Goal: Information Seeking & Learning: Learn about a topic

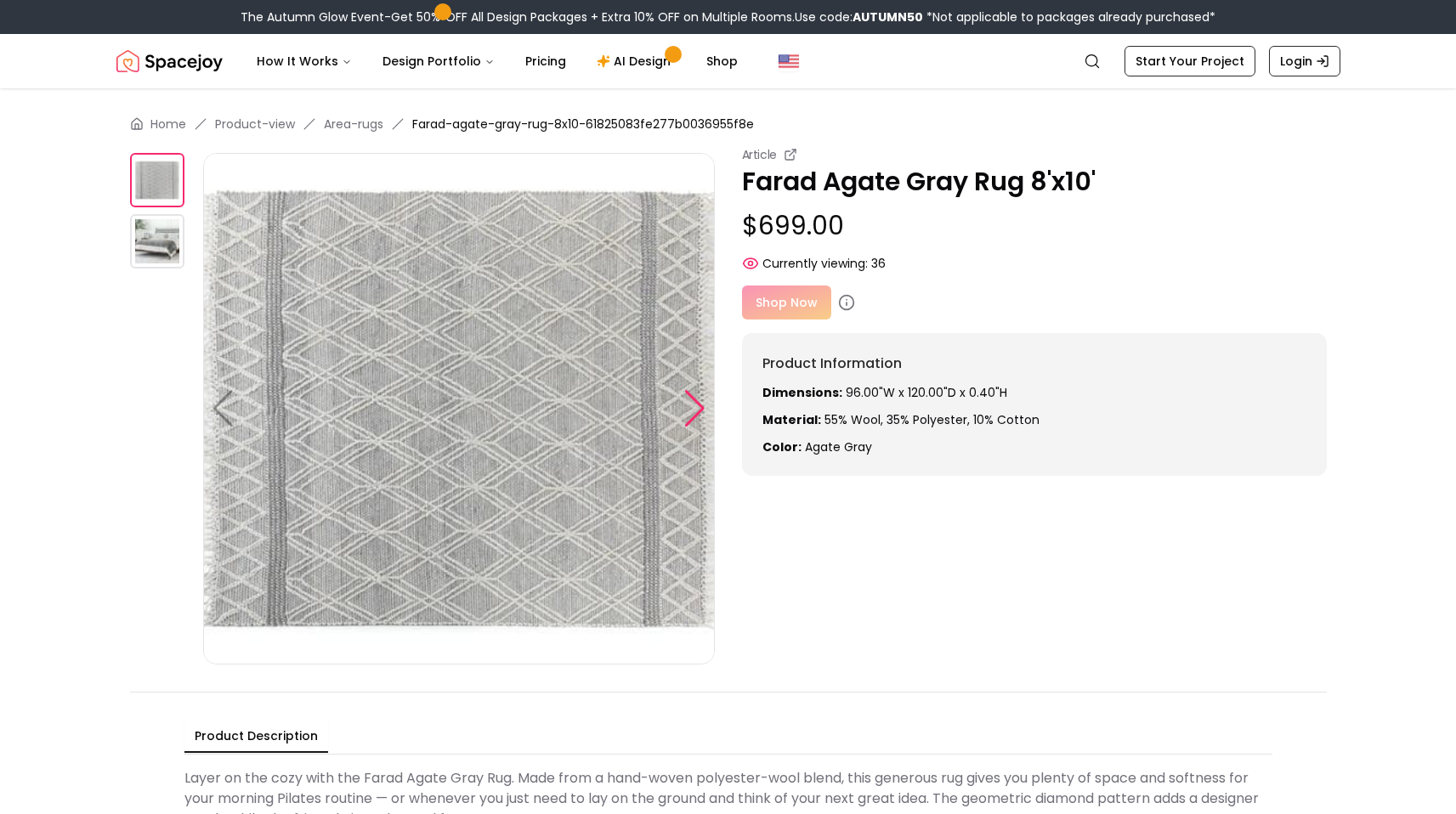
click at [696, 405] on div at bounding box center [695, 408] width 23 height 37
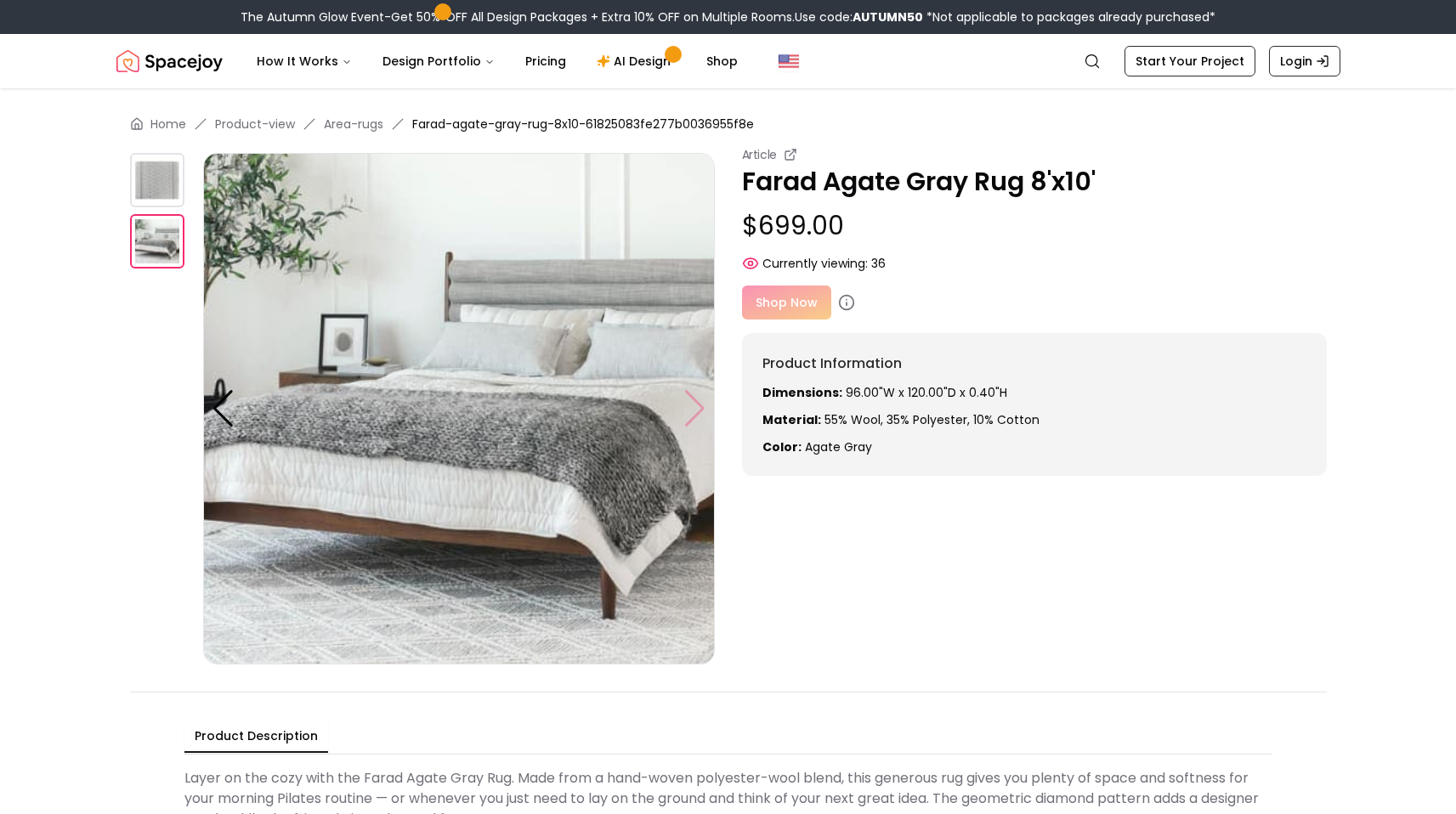
click at [696, 405] on img at bounding box center [458, 408] width 512 height 512
click at [228, 406] on div at bounding box center [223, 408] width 23 height 37
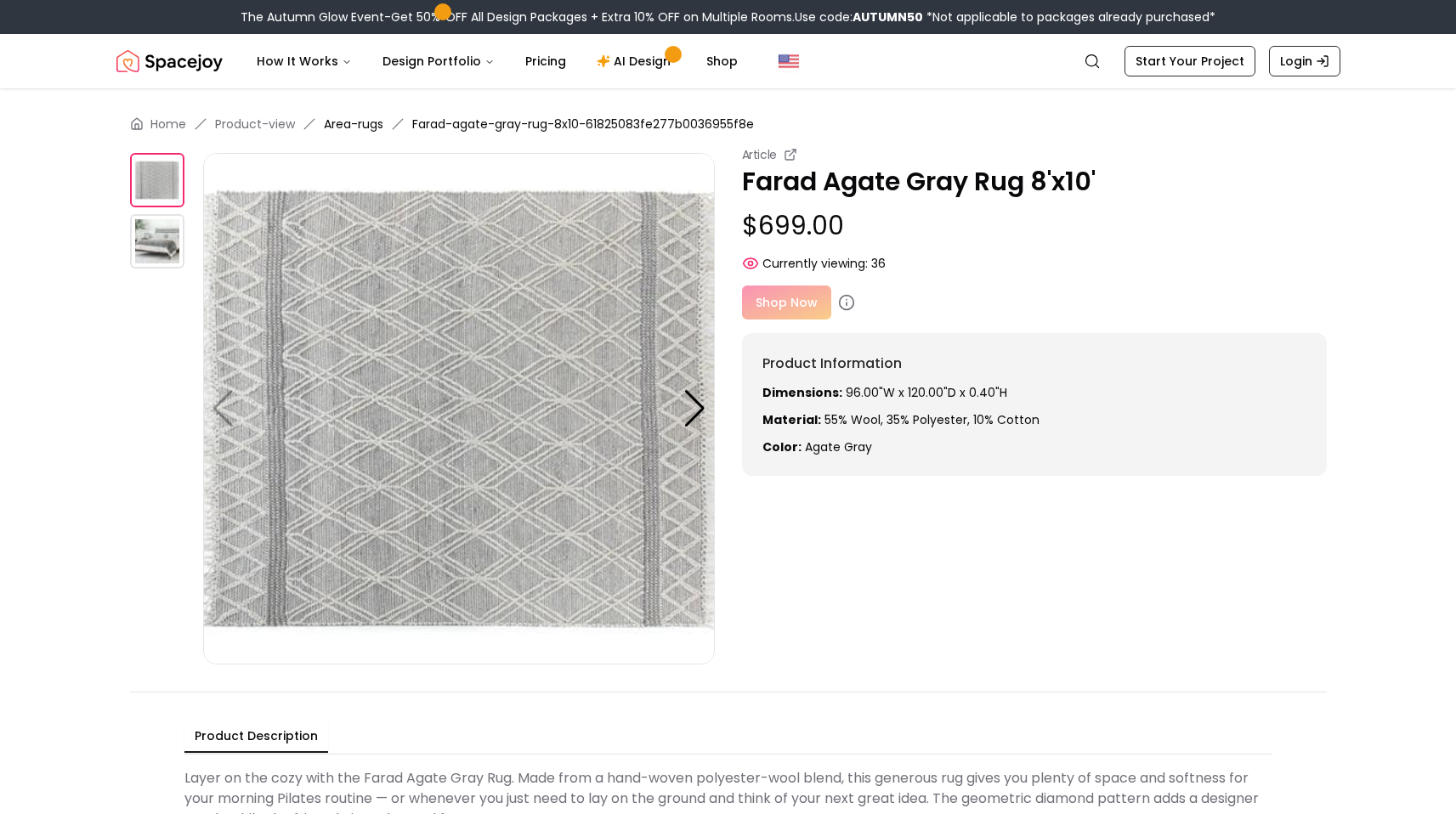
click at [347, 125] on link "Area-rugs" at bounding box center [353, 124] width 60 height 17
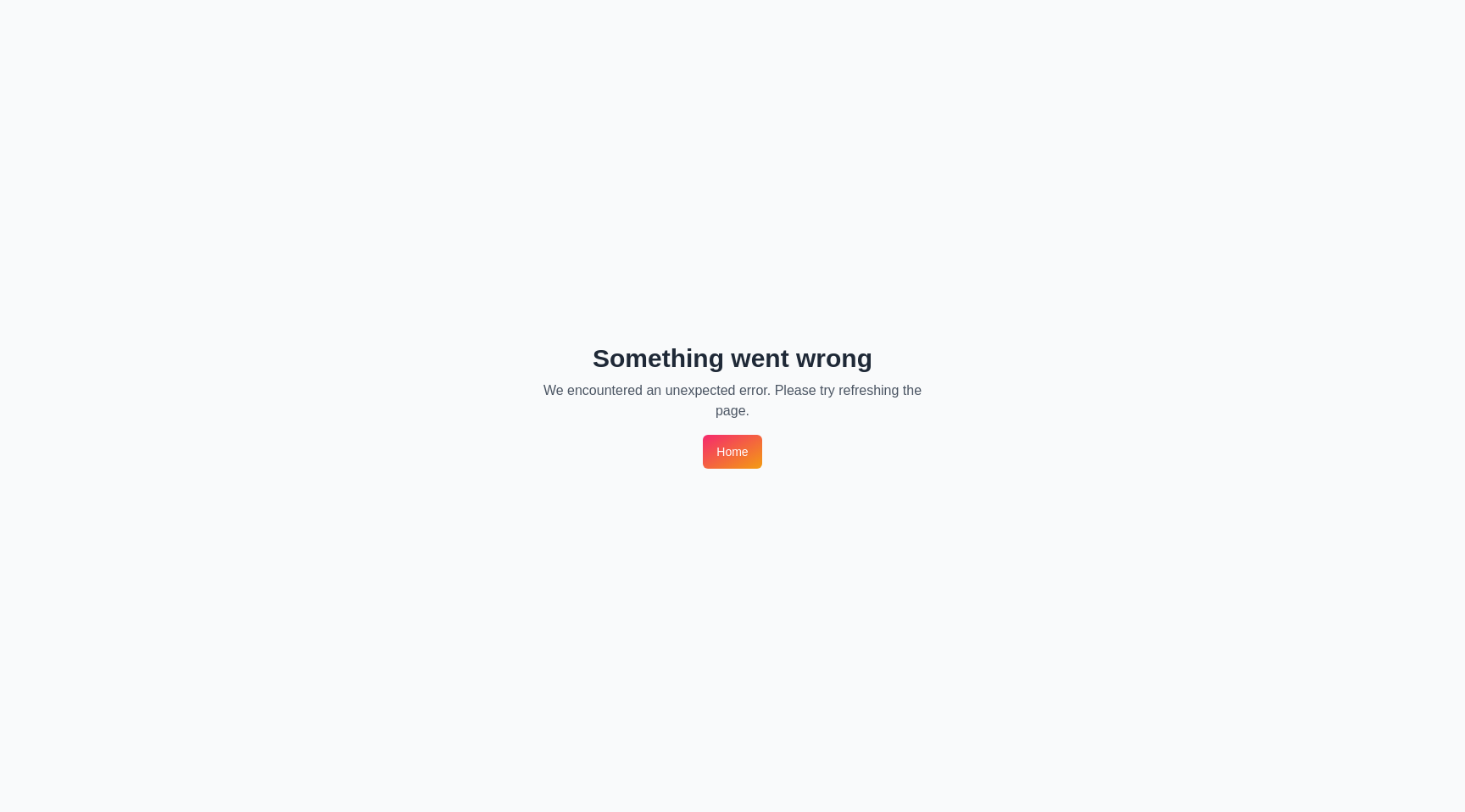
click at [744, 459] on link "Home" at bounding box center [732, 452] width 59 height 34
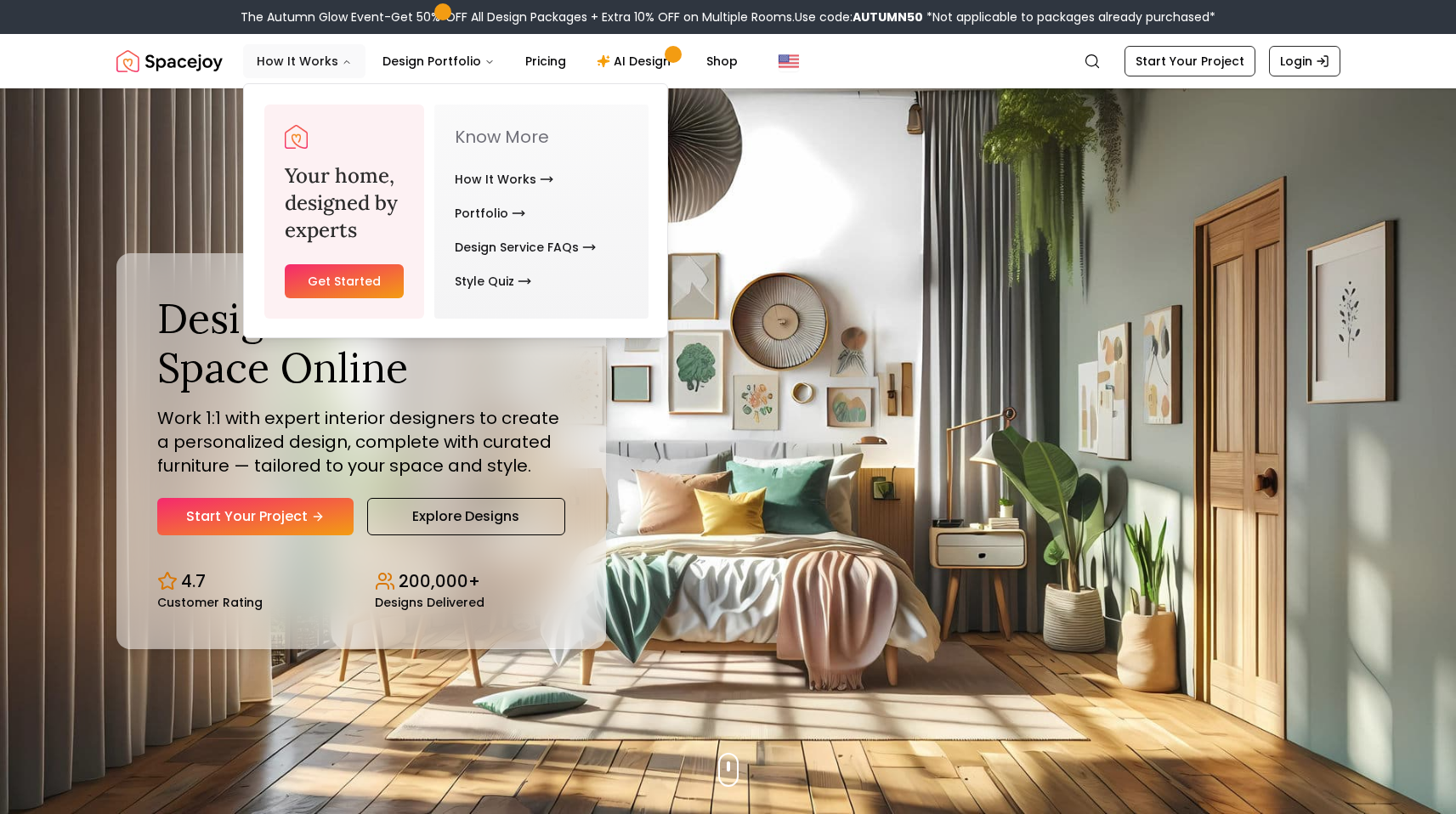
click at [311, 54] on button "How It Works" at bounding box center [304, 61] width 123 height 34
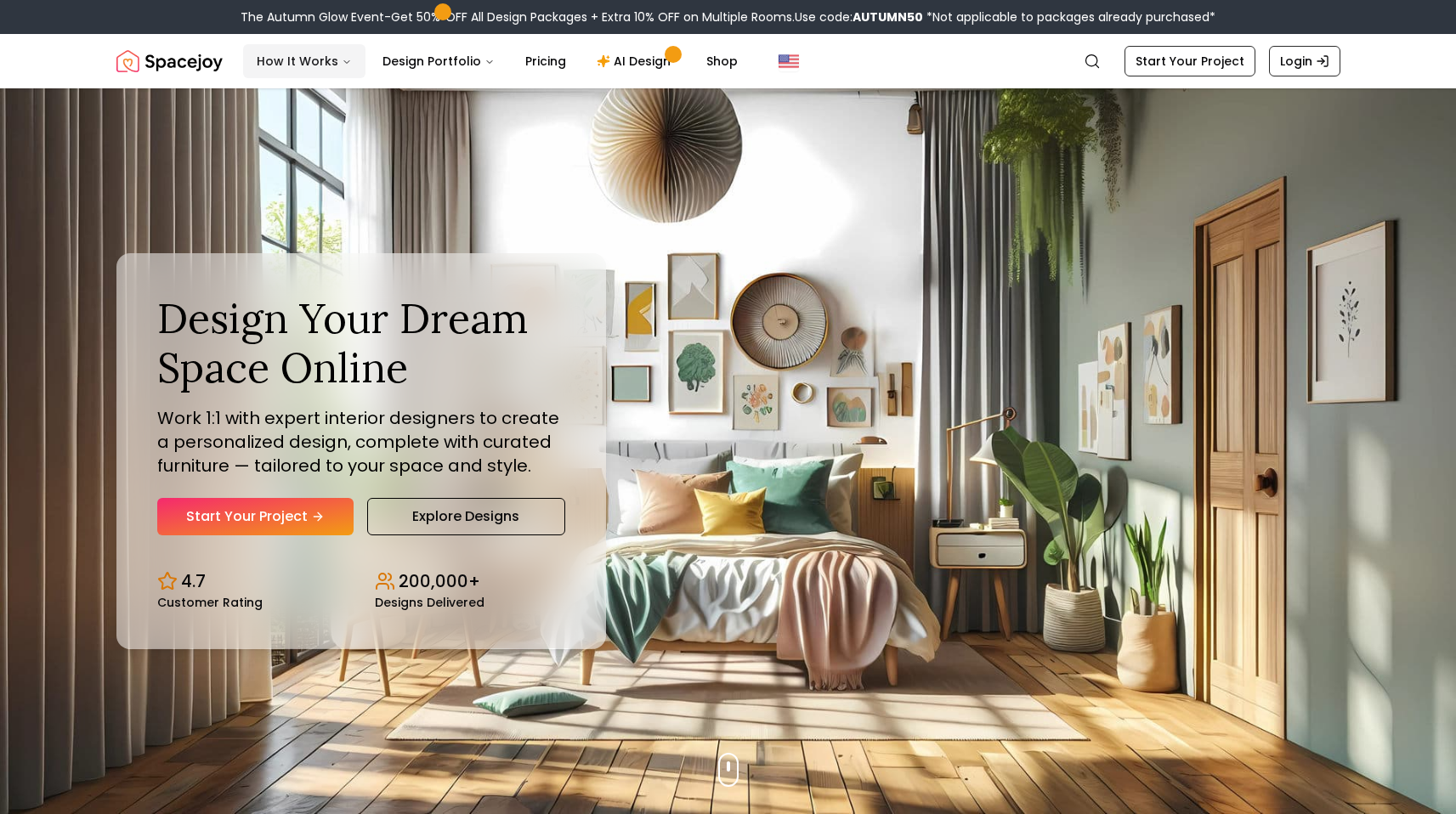
click at [311, 54] on button "How It Works" at bounding box center [304, 61] width 123 height 34
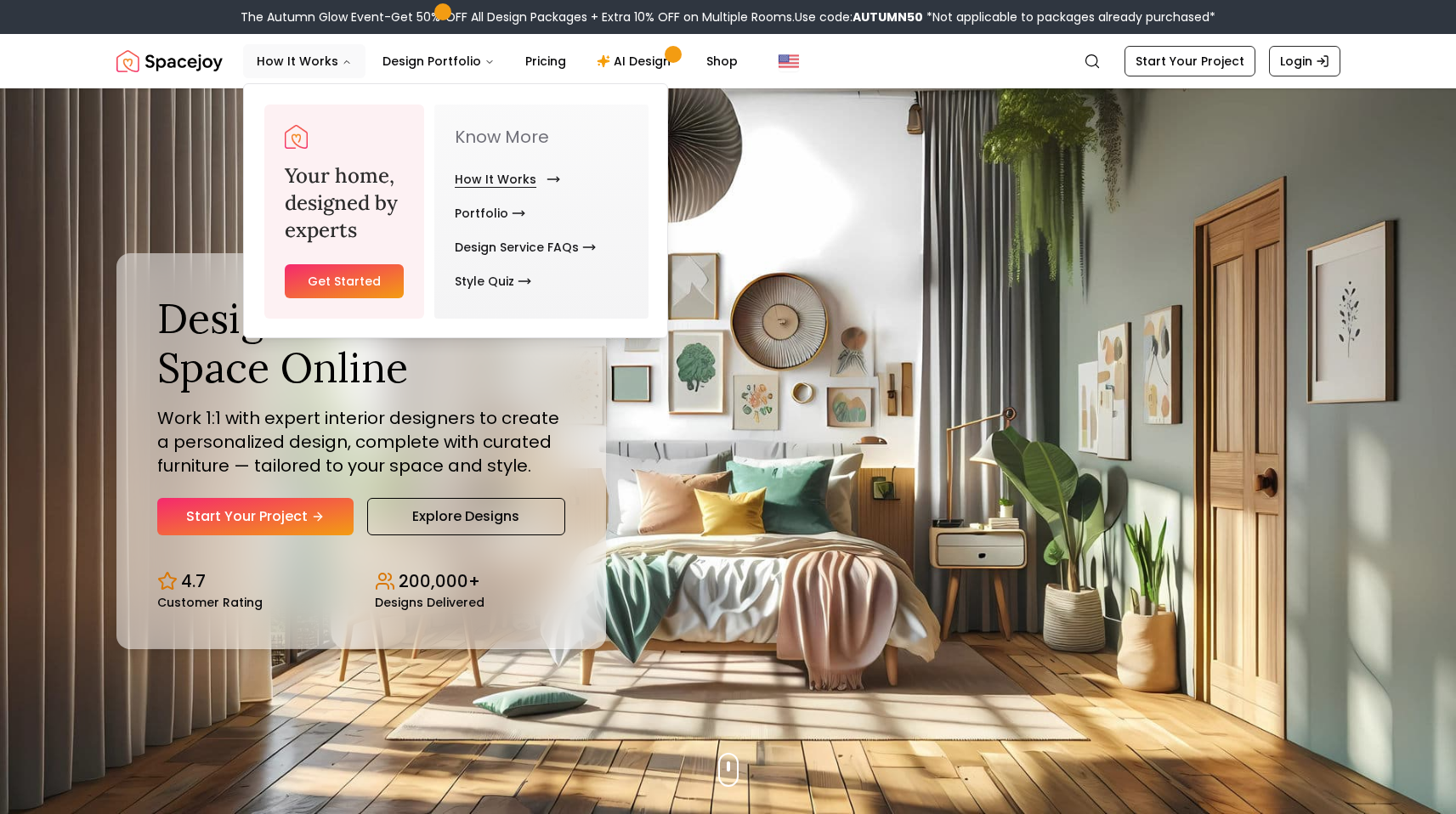
click at [498, 180] on link "How It Works" at bounding box center [504, 179] width 99 height 34
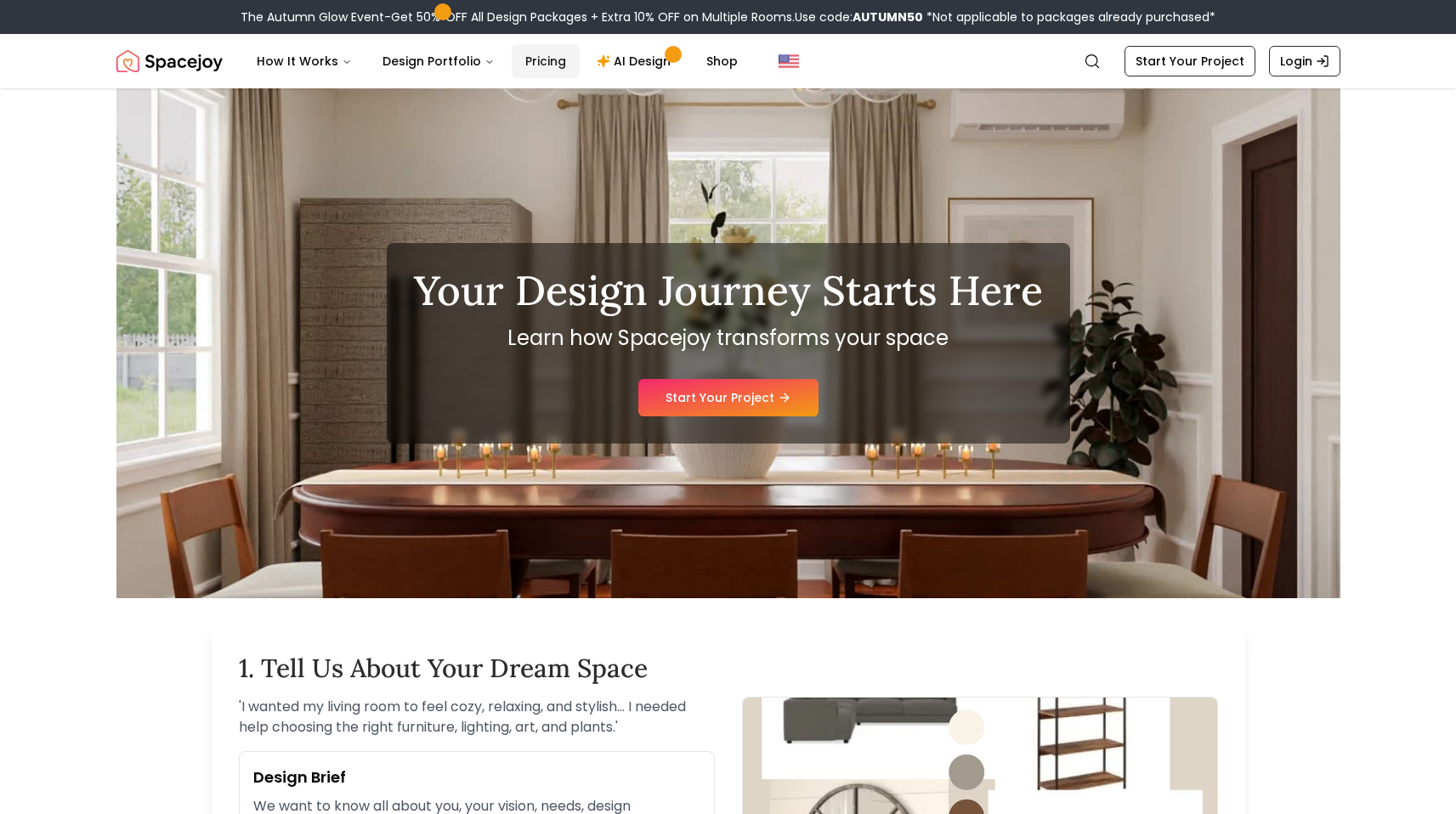
click at [528, 56] on link "Pricing" at bounding box center [546, 61] width 68 height 34
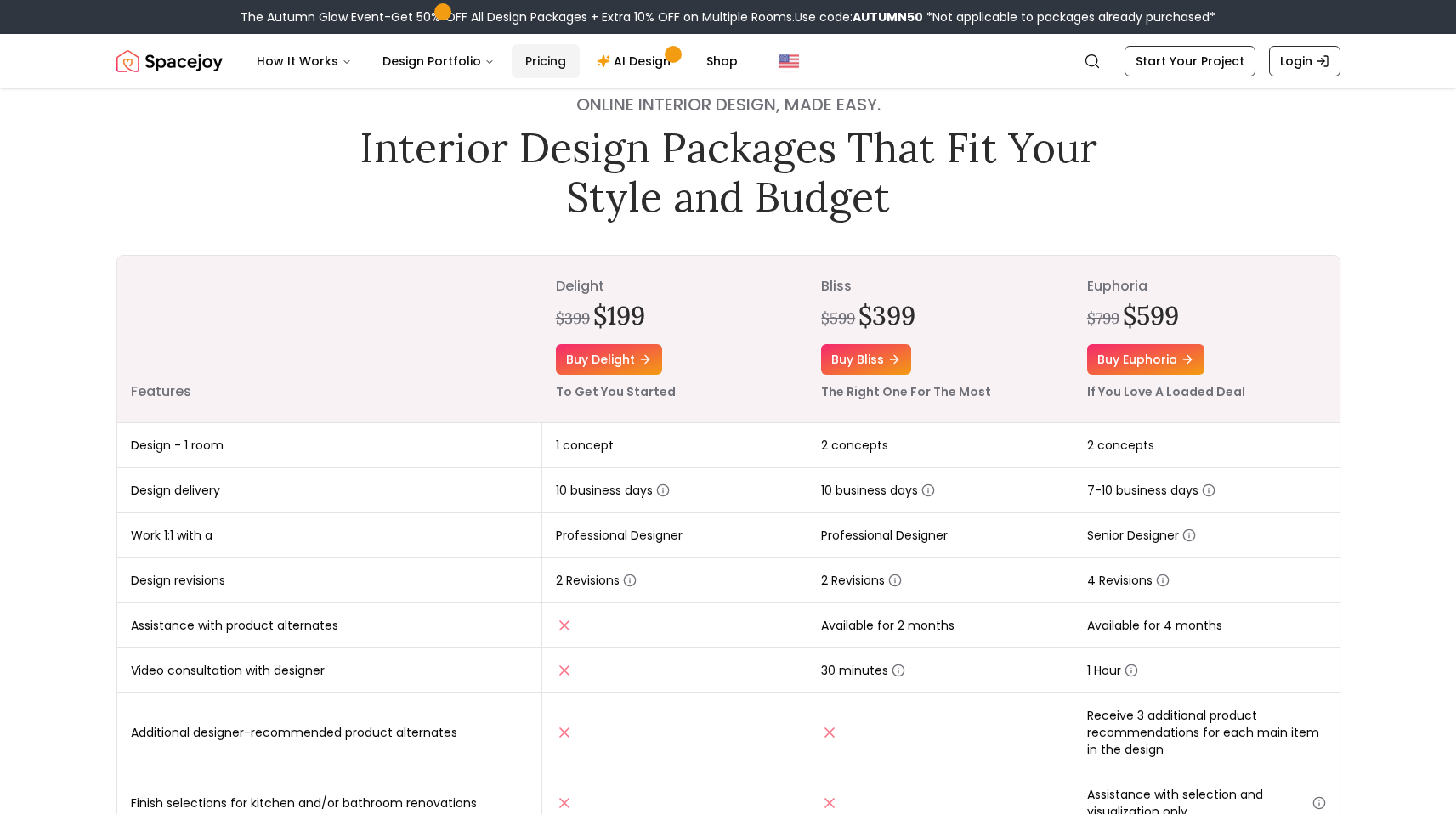
scroll to position [57, 0]
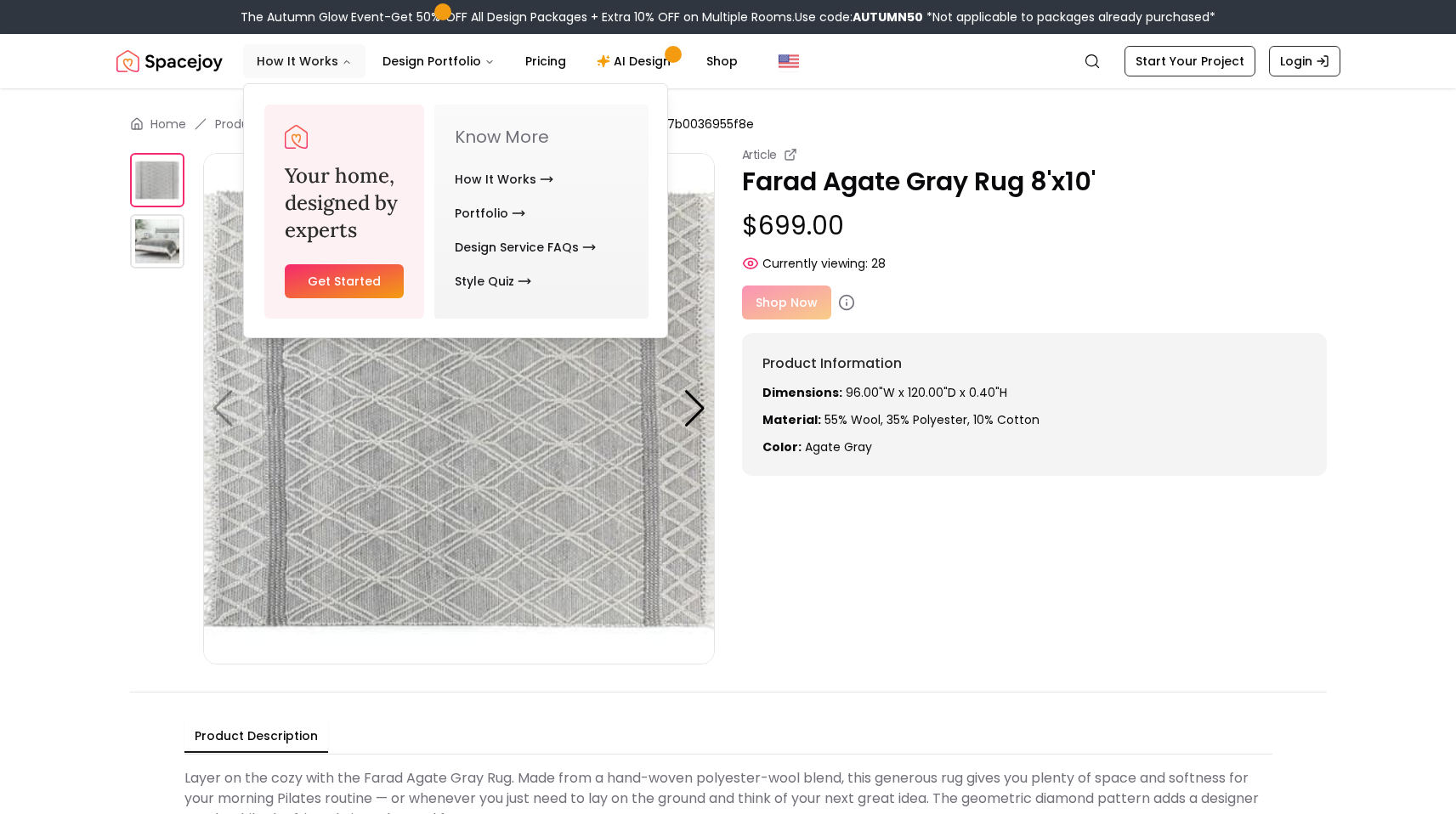
click at [291, 60] on button "How It Works" at bounding box center [304, 61] width 123 height 34
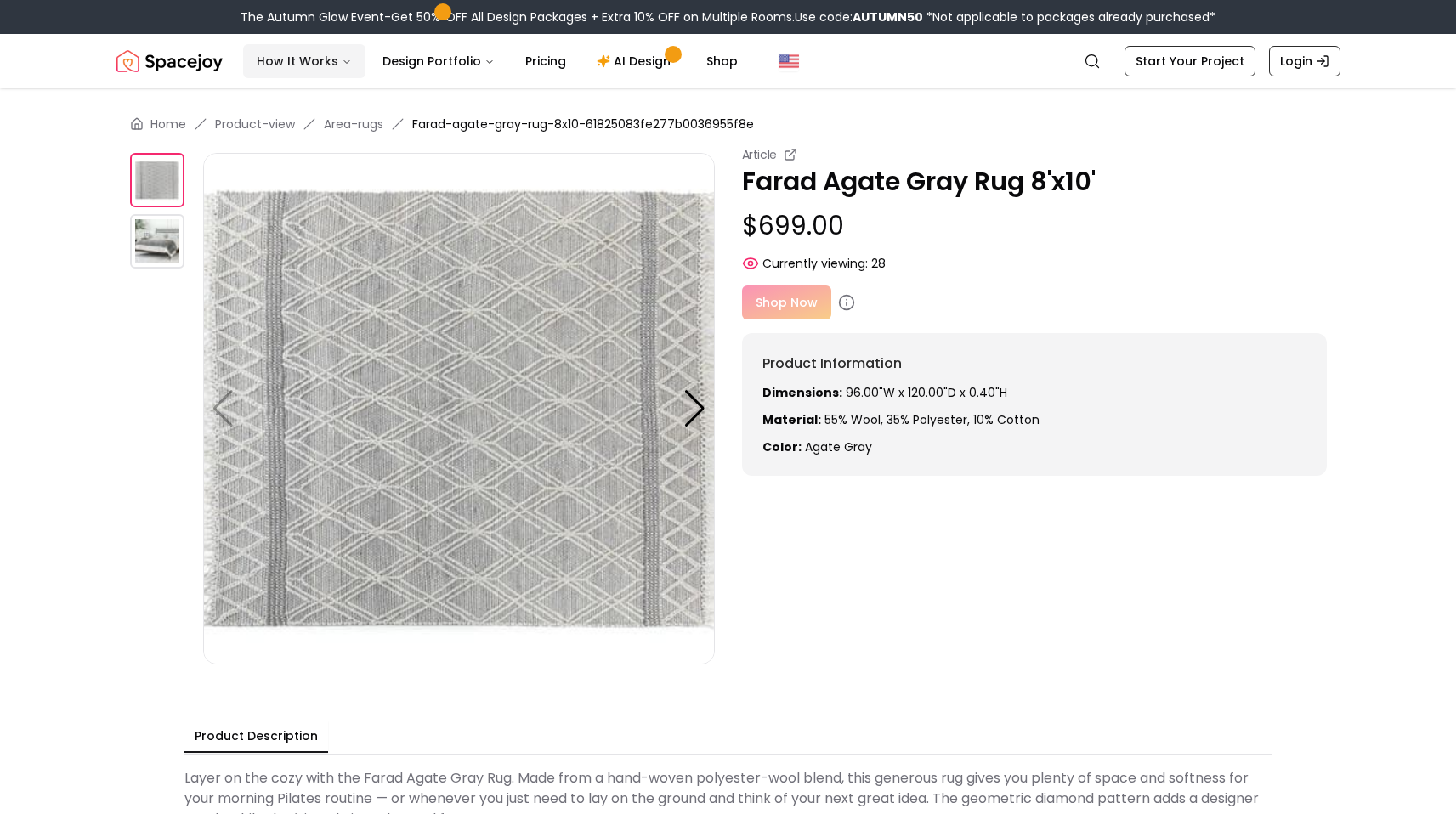
click at [291, 60] on button "How It Works" at bounding box center [304, 61] width 123 height 34
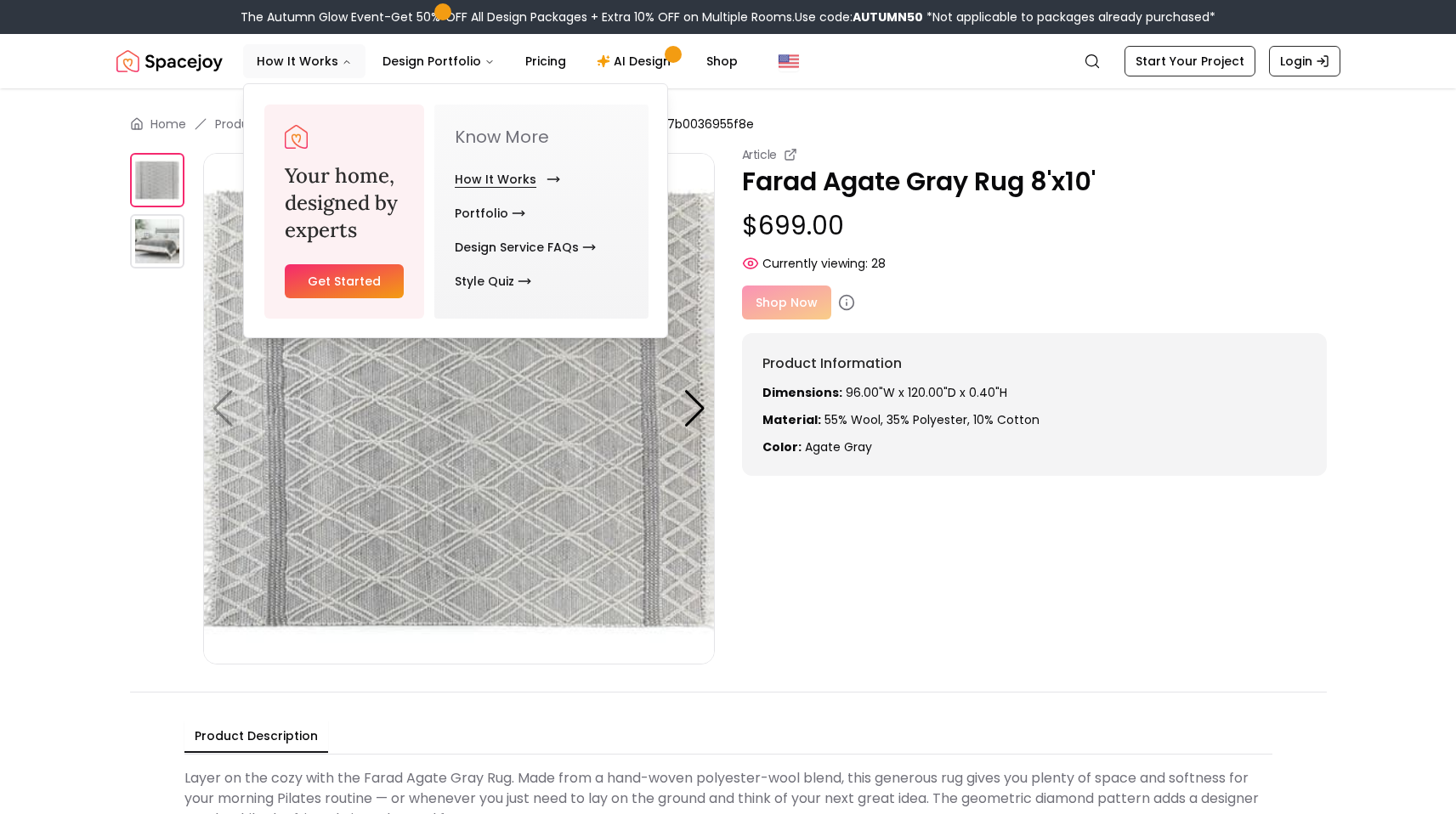
click at [517, 179] on link "How It Works" at bounding box center [504, 179] width 99 height 34
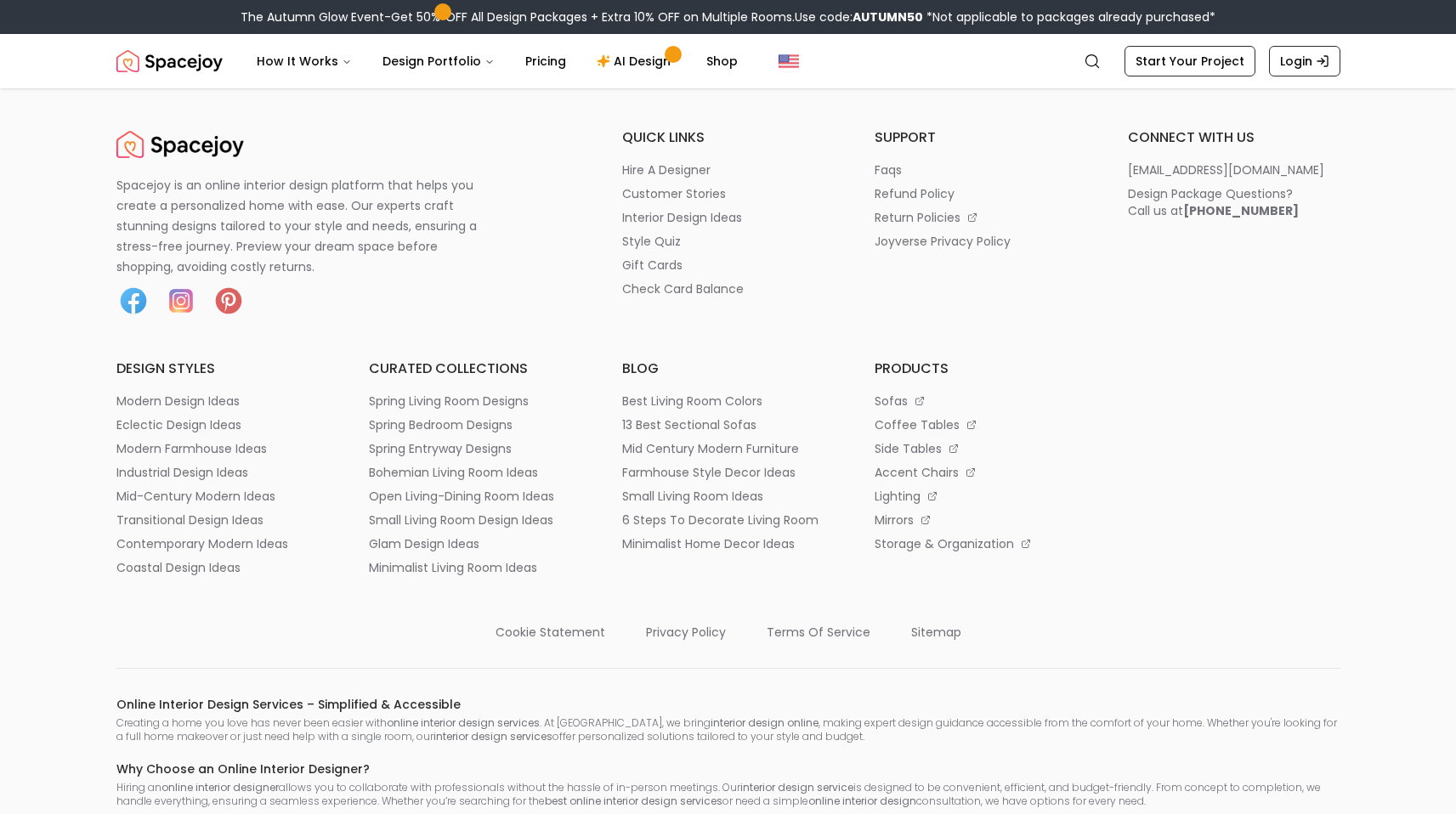
scroll to position [5004, 0]
click at [198, 408] on p "modern design ideas" at bounding box center [178, 399] width 123 height 17
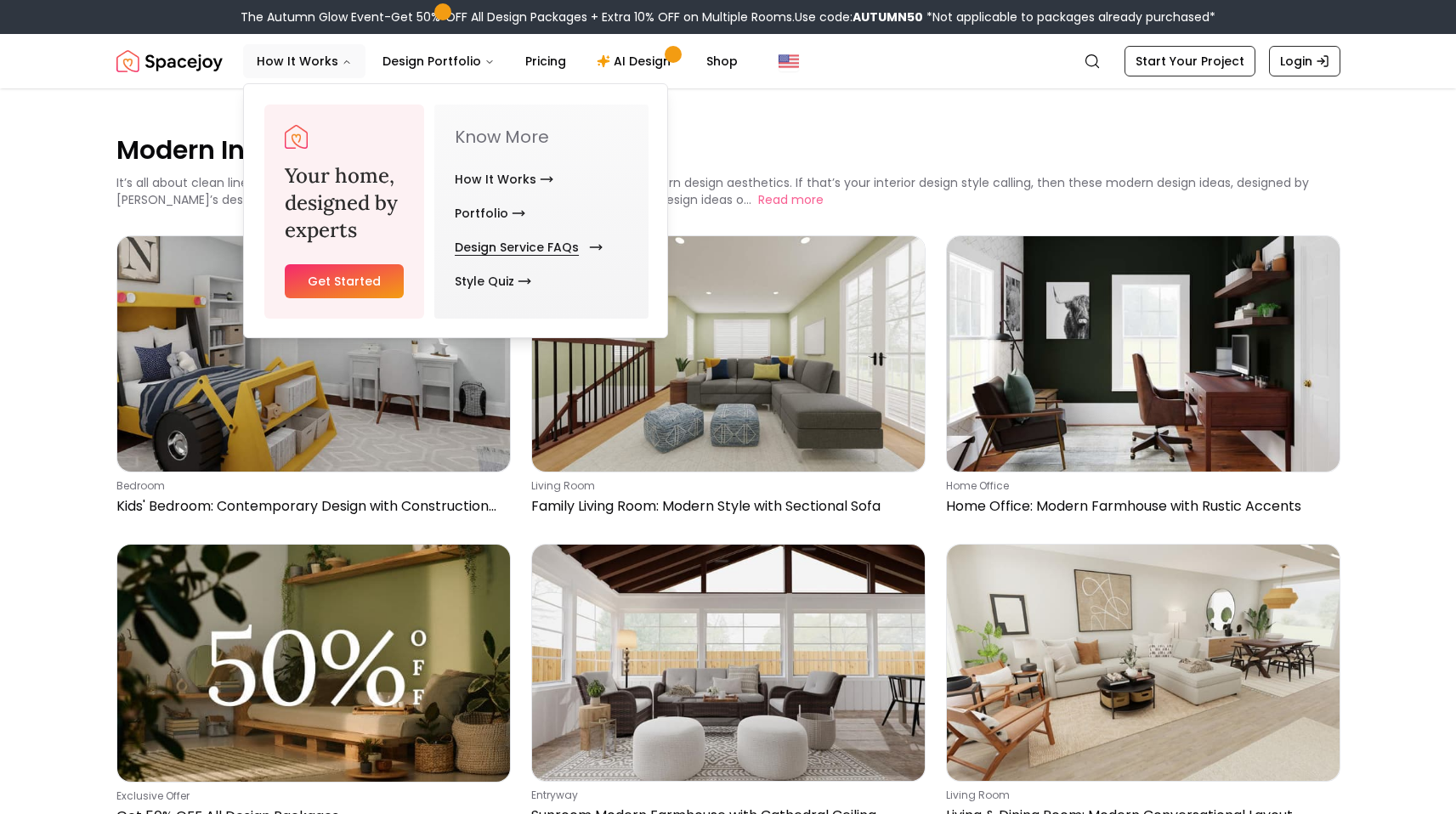
click at [541, 246] on link "Design Service FAQs" at bounding box center [525, 247] width 142 height 34
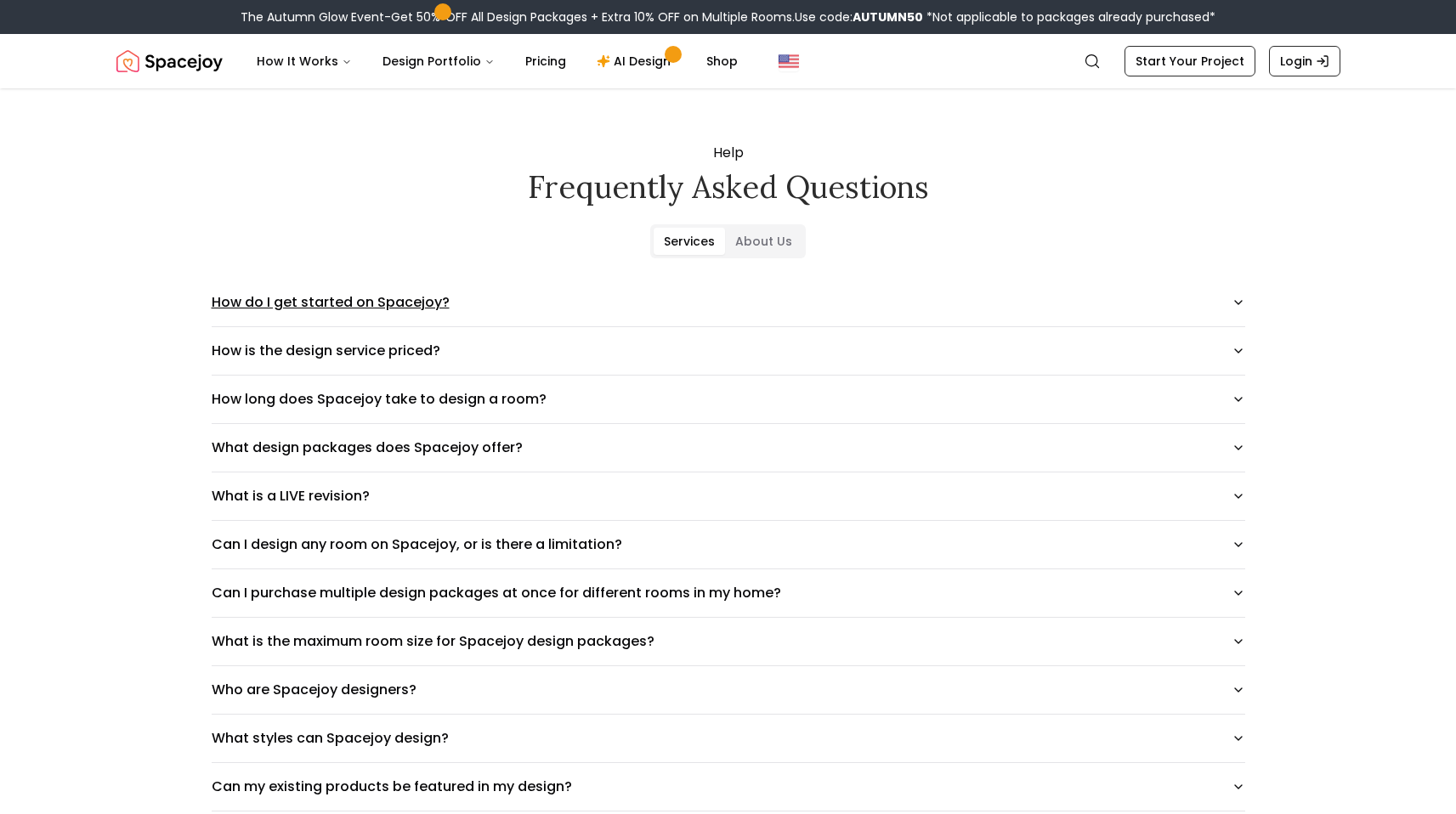
click at [392, 306] on button "How do I get started on Spacejoy?" at bounding box center [728, 302] width 1033 height 47
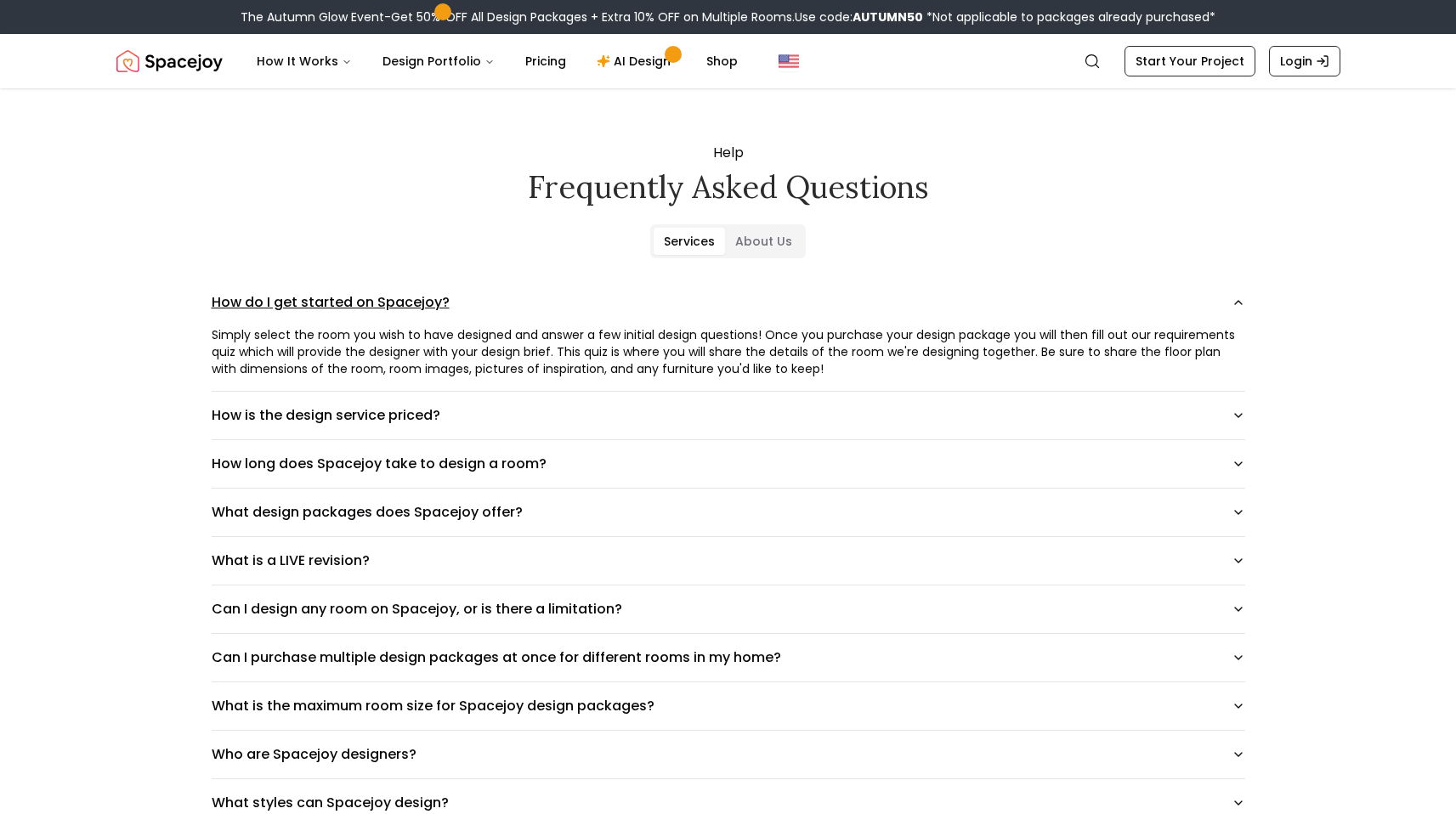
click at [392, 306] on button "How do I get started on Spacejoy?" at bounding box center [728, 302] width 1033 height 47
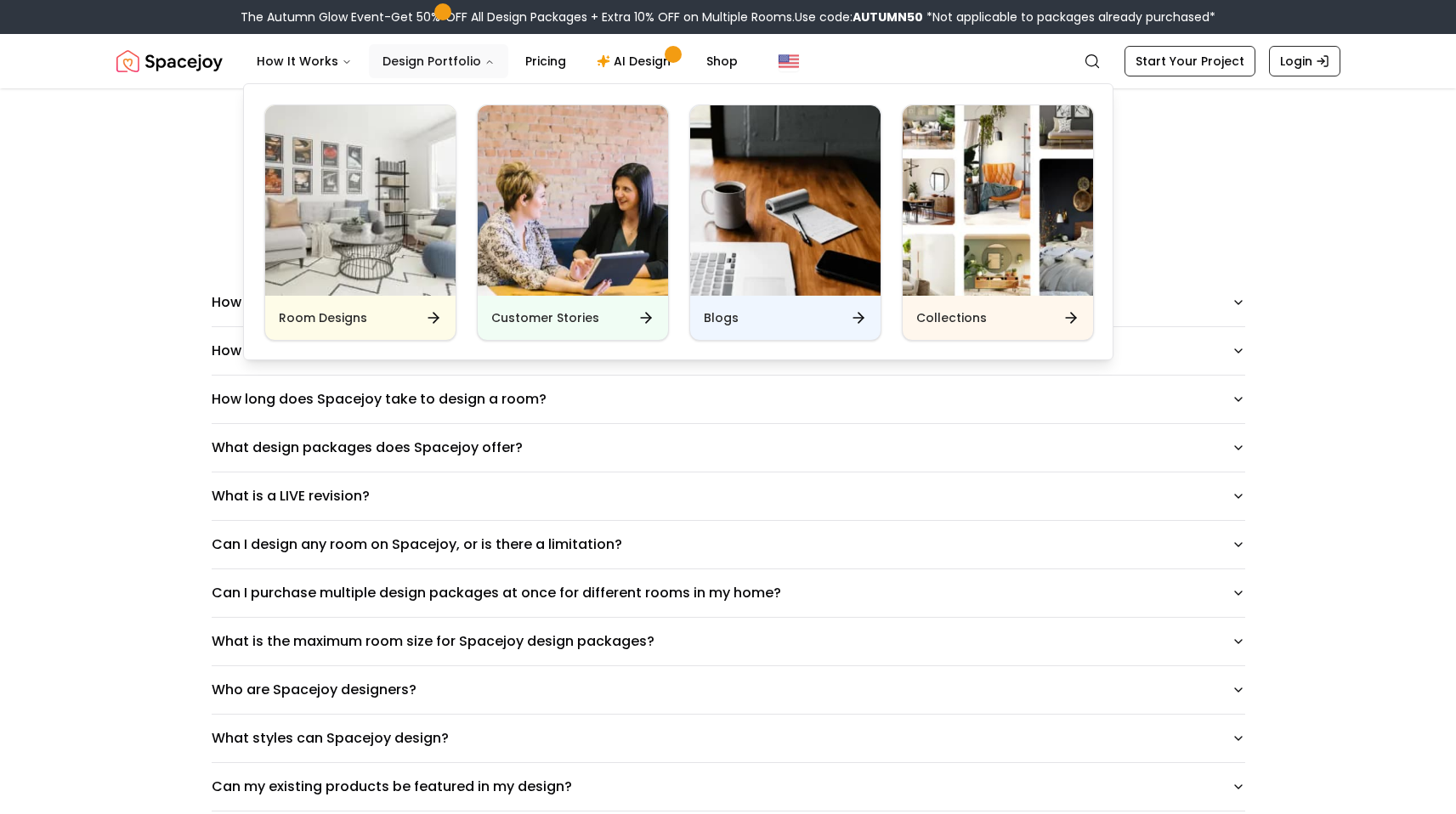
click at [438, 60] on button "Design Portfolio" at bounding box center [438, 61] width 140 height 34
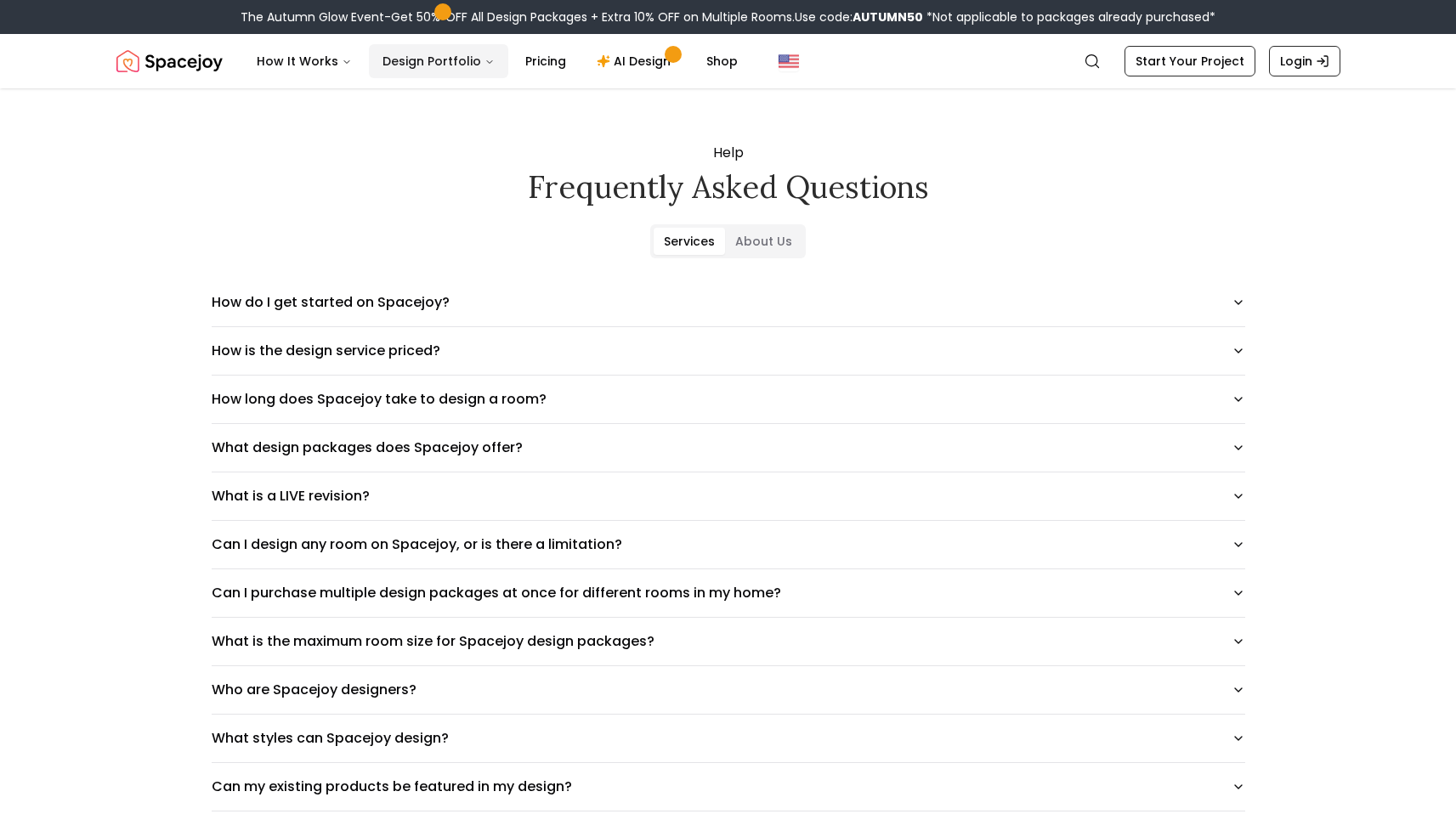
click at [438, 60] on button "Design Portfolio" at bounding box center [438, 61] width 140 height 34
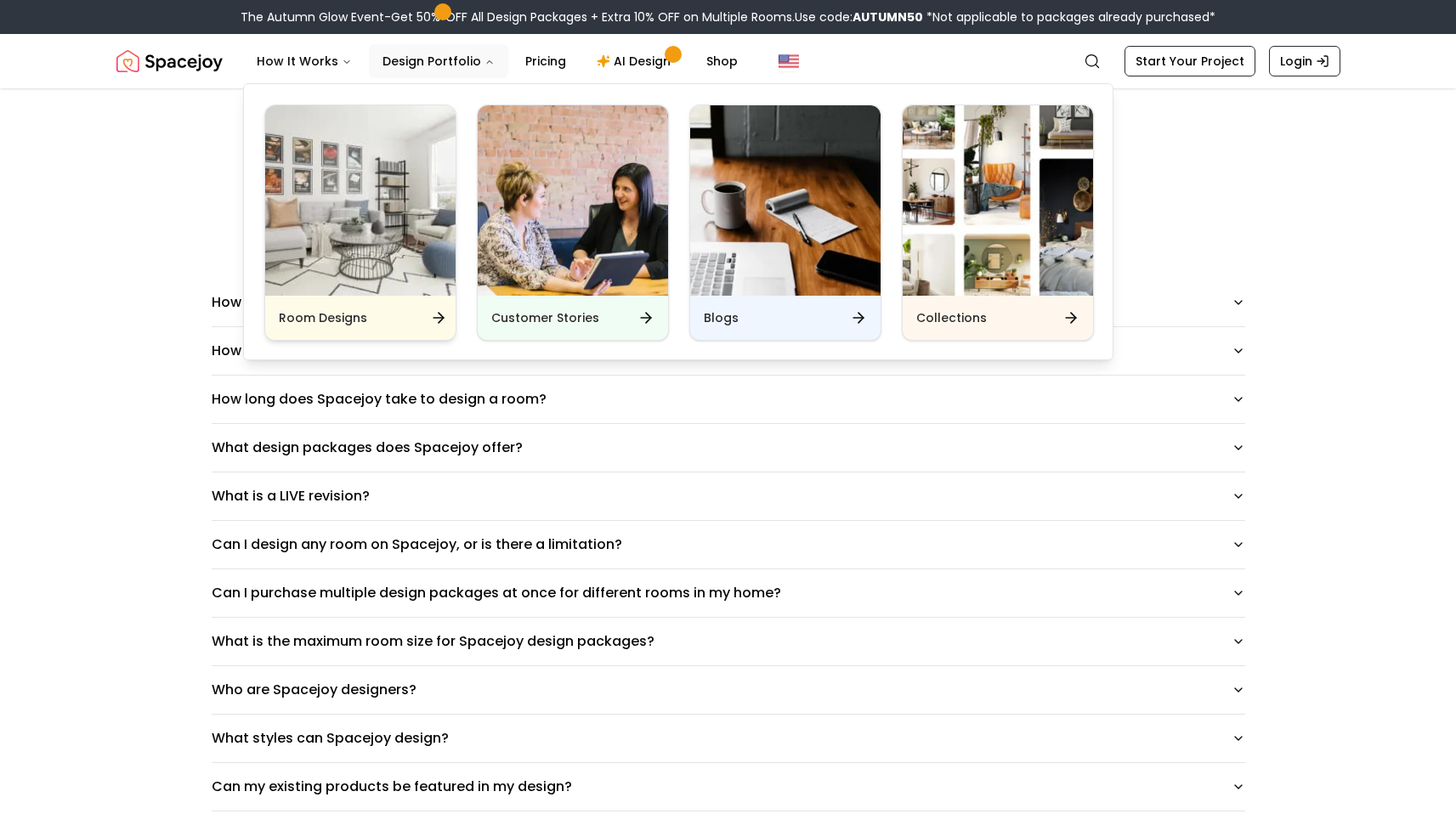
click at [343, 284] on img "Main" at bounding box center [360, 200] width 190 height 190
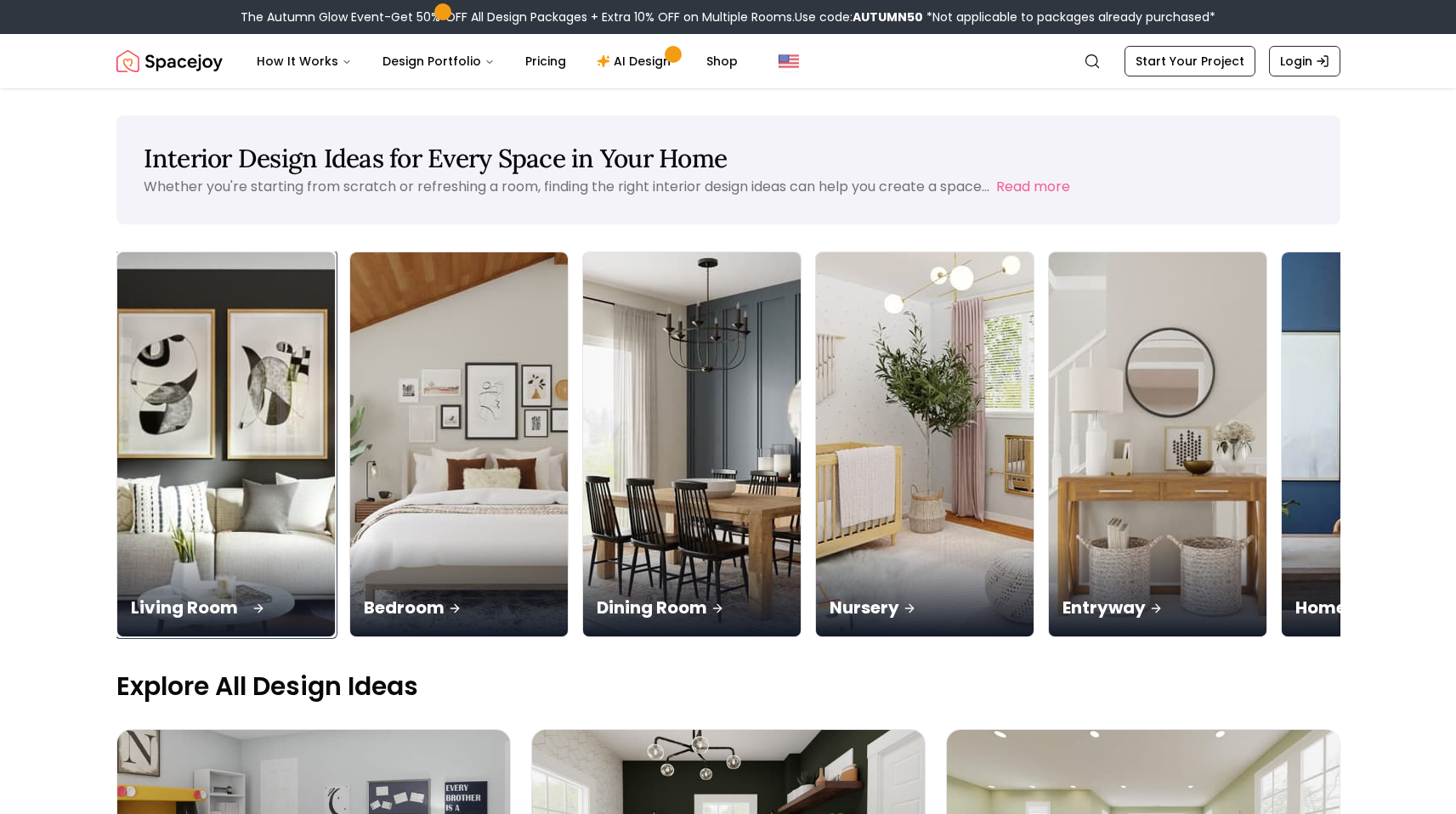
click at [214, 541] on div "Living Room" at bounding box center [226, 588] width 217 height 95
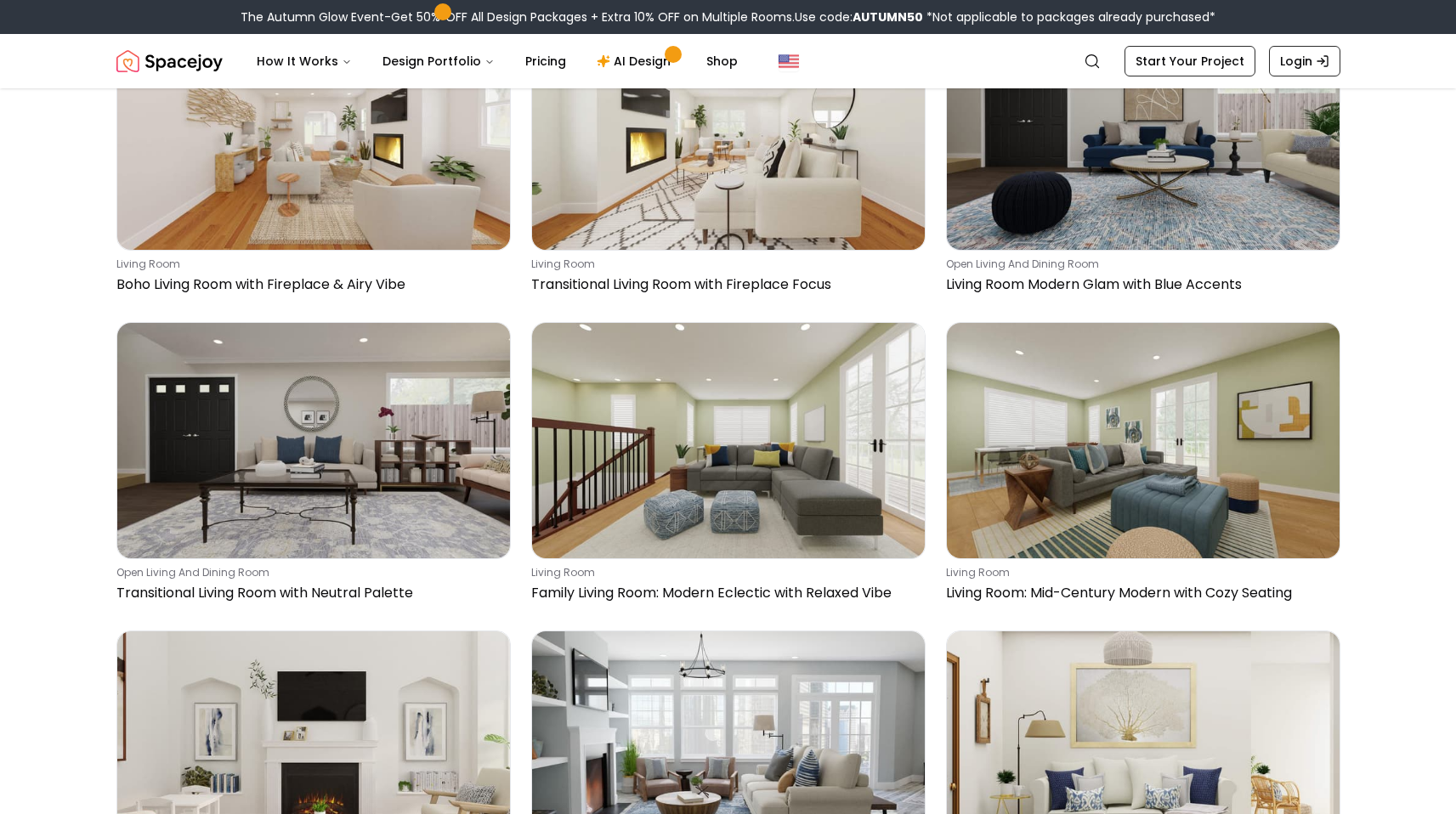
scroll to position [3312, 0]
